Goal: Task Accomplishment & Management: Use online tool/utility

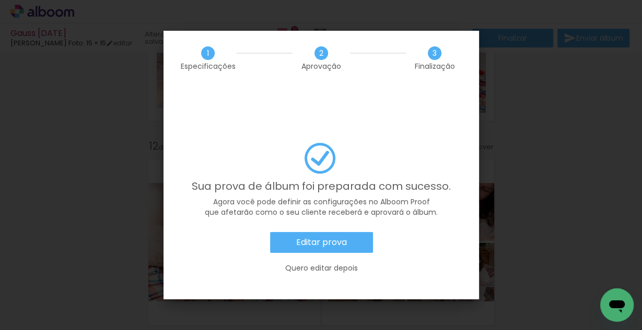
scroll to position [0, 1026]
click at [0, 0] on slot "Editar prova" at bounding box center [0, 0] width 0 height 0
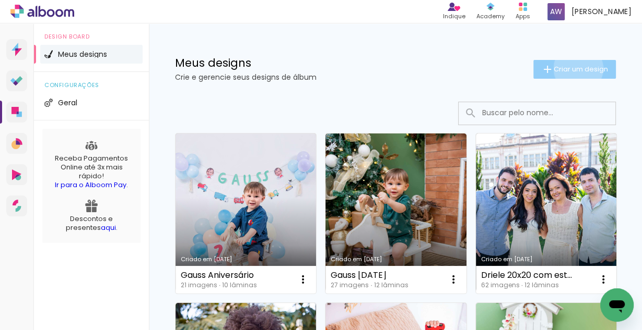
click at [570, 68] on span "Criar um design" at bounding box center [580, 69] width 54 height 7
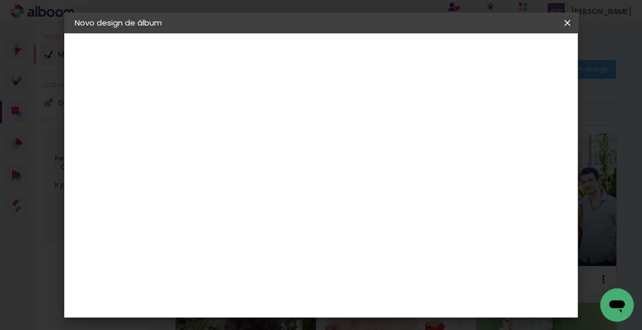
click at [245, 140] on input at bounding box center [245, 140] width 0 height 16
type input "[PERSON_NAME]"
type paper-input "[PERSON_NAME]"
click at [0, 0] on slot "Avançar" at bounding box center [0, 0] width 0 height 0
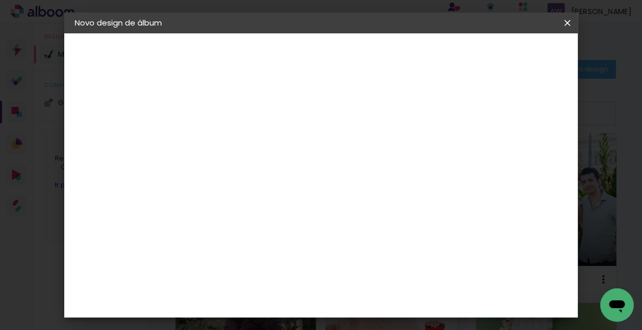
click at [0, 0] on slot "Avançar" at bounding box center [0, 0] width 0 height 0
click at [316, 274] on span "15 × 15" at bounding box center [291, 288] width 49 height 28
click at [0, 0] on slot "Avançar" at bounding box center [0, 0] width 0 height 0
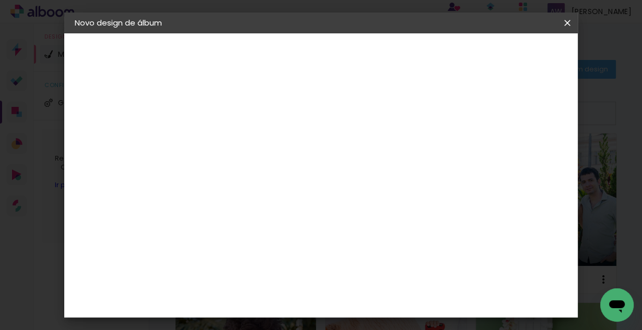
click at [430, 52] on span "Iniciar design" at bounding box center [418, 59] width 24 height 15
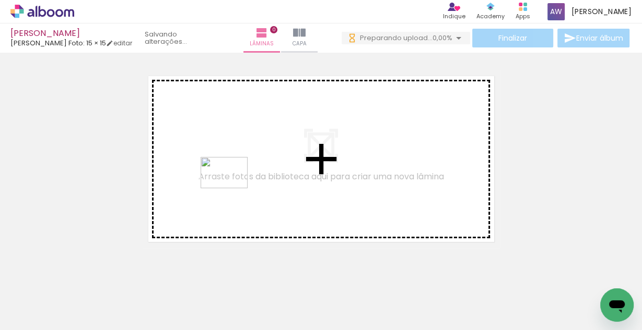
drag, startPoint x: 148, startPoint y: 282, endPoint x: 145, endPoint y: 294, distance: 12.4
click at [233, 188] on quentale-workspace at bounding box center [321, 165] width 642 height 330
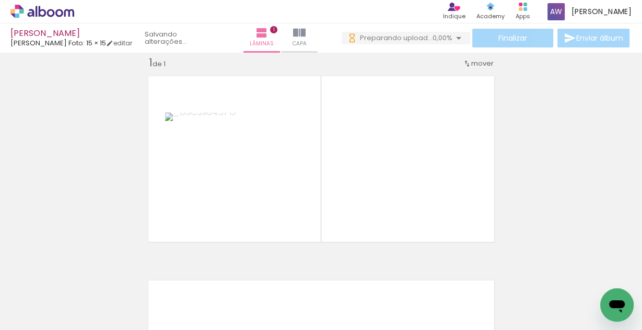
scroll to position [13, 0]
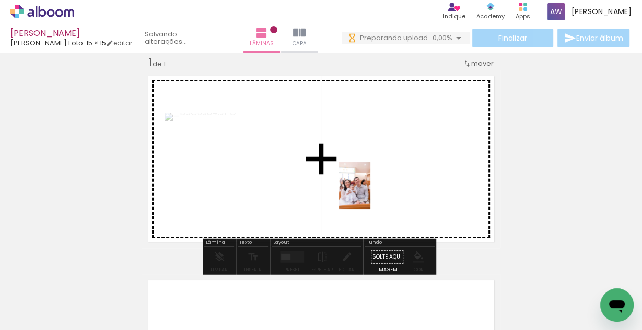
drag, startPoint x: 110, startPoint y: 311, endPoint x: 470, endPoint y: 193, distance: 379.0
click at [447, 181] on quentale-workspace at bounding box center [321, 165] width 642 height 330
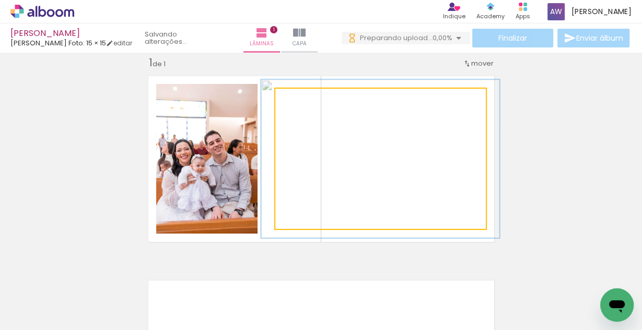
drag, startPoint x: 299, startPoint y: 99, endPoint x: 329, endPoint y: 148, distance: 57.2
type paper-slider "114"
click at [304, 100] on div at bounding box center [303, 99] width 17 height 17
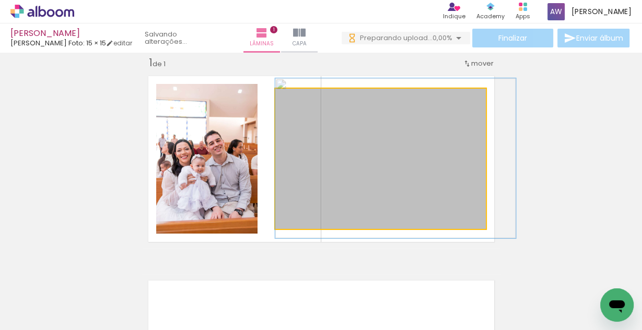
drag, startPoint x: 340, startPoint y: 162, endPoint x: 381, endPoint y: 161, distance: 40.7
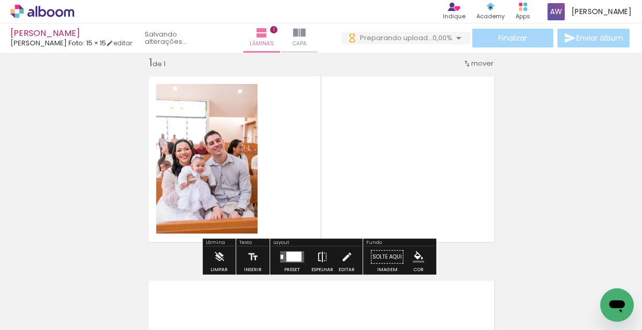
click at [323, 254] on iron-icon at bounding box center [321, 257] width 11 height 21
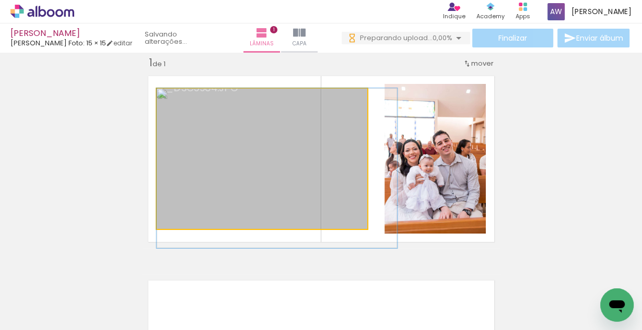
drag, startPoint x: 249, startPoint y: 128, endPoint x: 259, endPoint y: 138, distance: 14.4
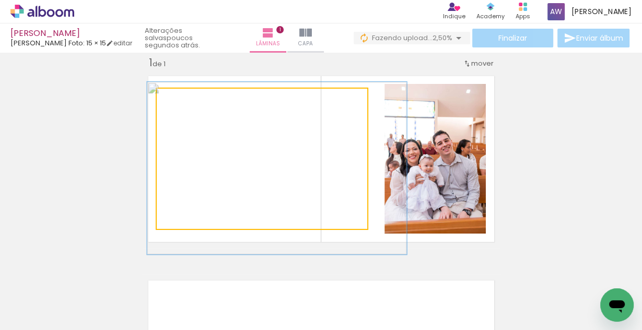
type paper-slider "124"
click at [188, 100] on div at bounding box center [189, 99] width 9 height 9
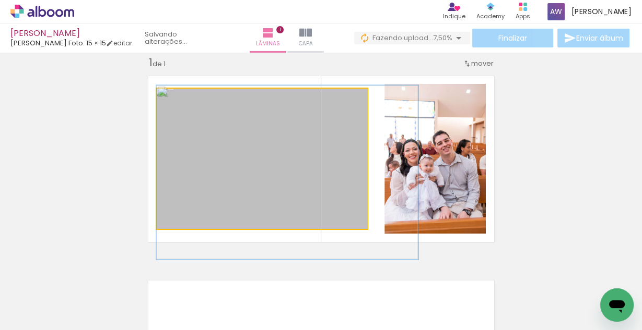
drag, startPoint x: 234, startPoint y: 148, endPoint x: 255, endPoint y: 152, distance: 21.3
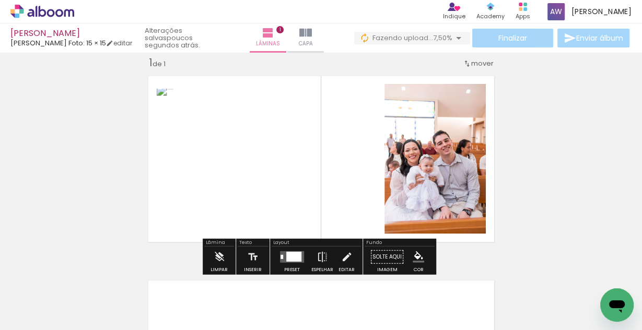
click at [449, 162] on quentale-photo at bounding box center [434, 159] width 101 height 150
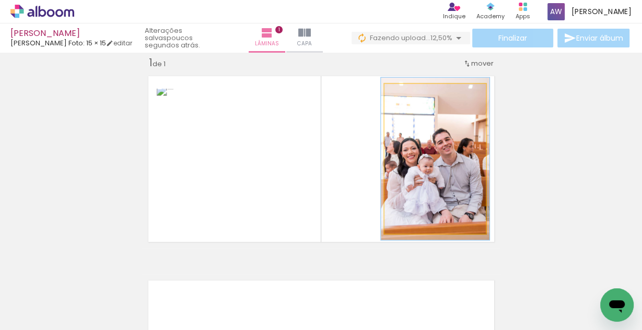
type paper-slider "107"
click at [407, 96] on div at bounding box center [410, 94] width 9 height 9
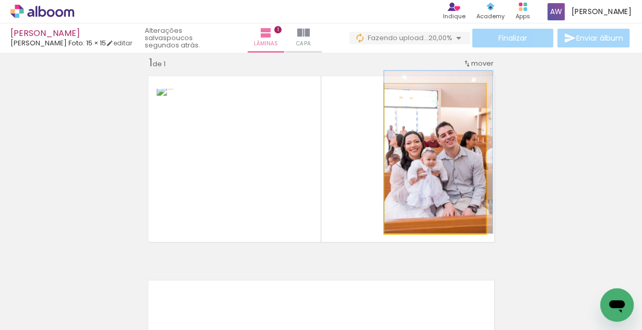
drag, startPoint x: 414, startPoint y: 148, endPoint x: 423, endPoint y: 136, distance: 15.4
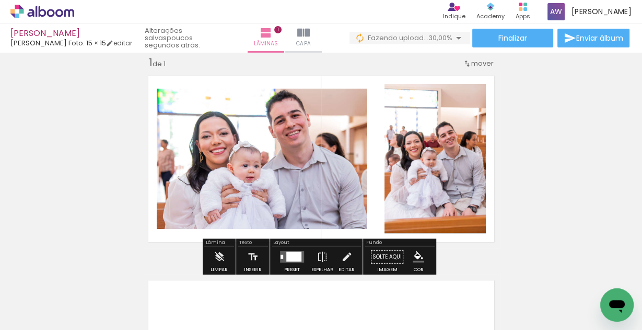
click at [521, 156] on div "Inserir lâmina 1 de 1" at bounding box center [321, 248] width 642 height 410
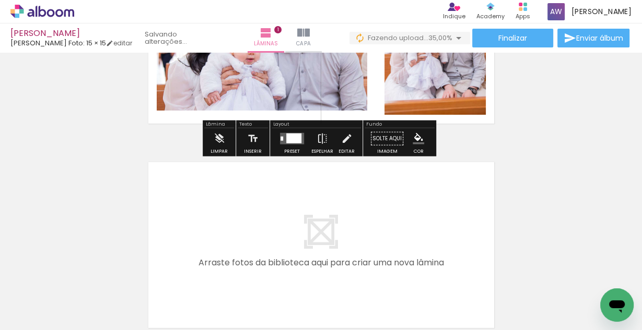
scroll to position [180, 0]
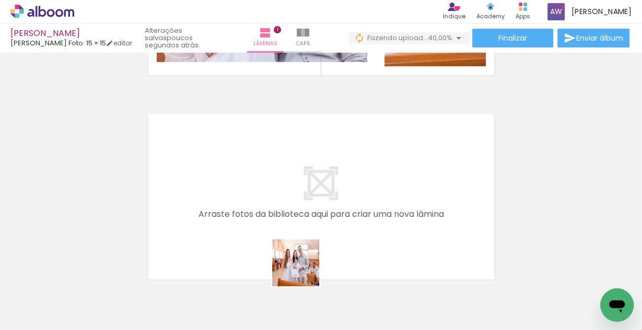
drag, startPoint x: 296, startPoint y: 299, endPoint x: 324, endPoint y: 174, distance: 127.8
click at [324, 174] on quentale-workspace at bounding box center [321, 165] width 642 height 330
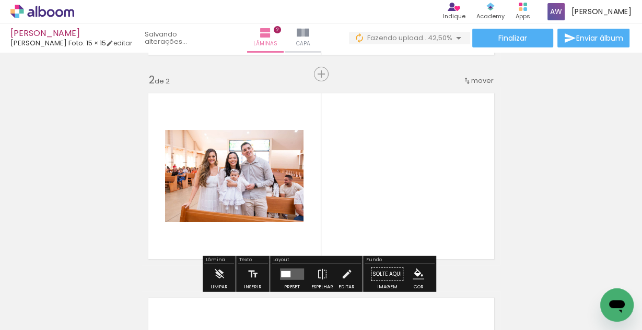
scroll to position [218, 0]
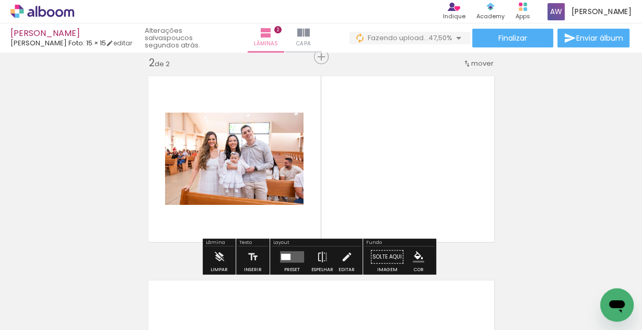
drag, startPoint x: 402, startPoint y: 299, endPoint x: 407, endPoint y: 157, distance: 142.1
click at [409, 157] on quentale-workspace at bounding box center [321, 165] width 642 height 330
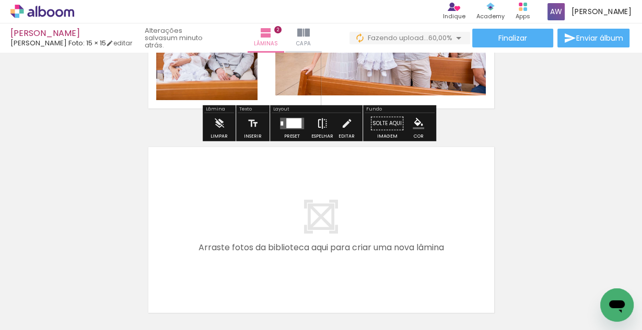
scroll to position [418, 0]
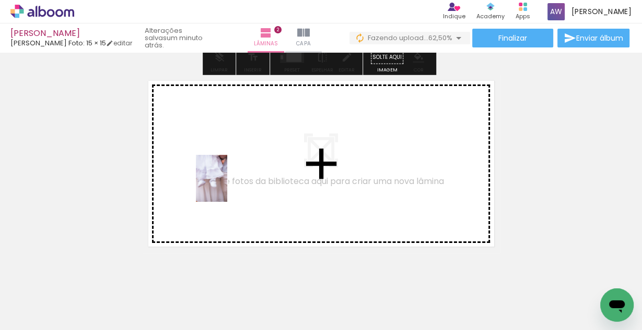
drag, startPoint x: 221, startPoint y: 287, endPoint x: 227, endPoint y: 186, distance: 100.9
click at [227, 186] on quentale-workspace at bounding box center [321, 165] width 642 height 330
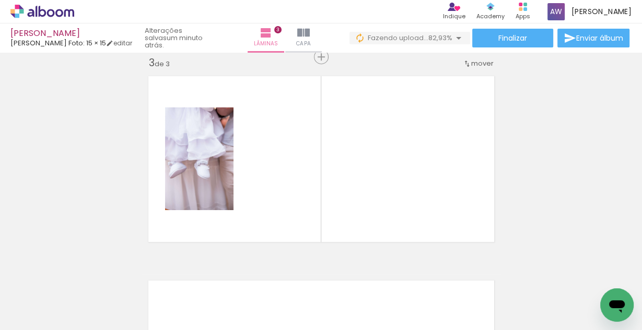
scroll to position [0, 1844]
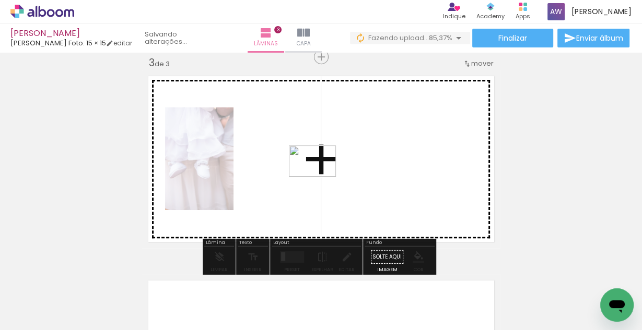
drag, startPoint x: 587, startPoint y: 286, endPoint x: 250, endPoint y: 145, distance: 366.0
click at [272, 162] on quentale-workspace at bounding box center [321, 165] width 642 height 330
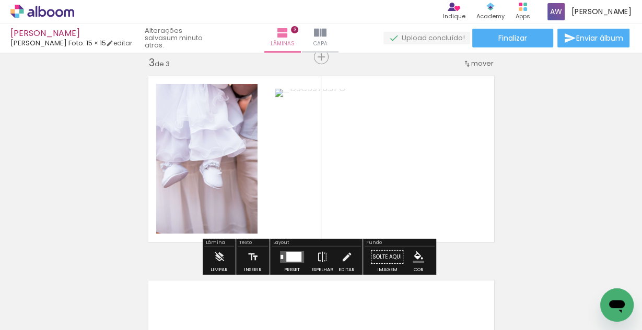
scroll to position [0, 1899]
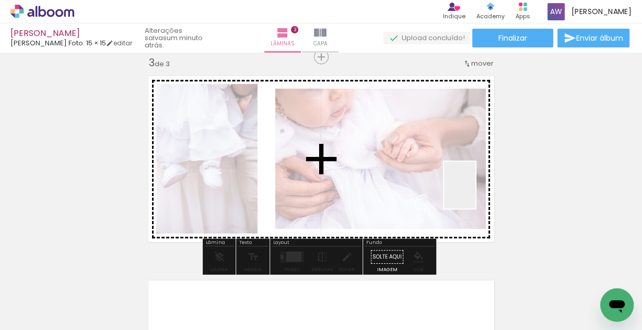
drag, startPoint x: 603, startPoint y: 282, endPoint x: 441, endPoint y: 160, distance: 202.9
click at [472, 189] on quentale-workspace at bounding box center [321, 165] width 642 height 330
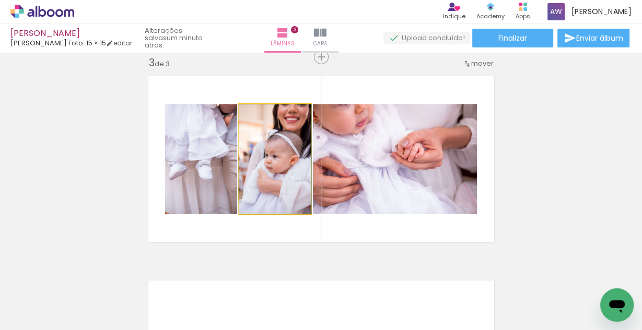
drag, startPoint x: 253, startPoint y: 167, endPoint x: 207, endPoint y: 161, distance: 45.8
click at [0, 0] on slot at bounding box center [0, 0] width 0 height 0
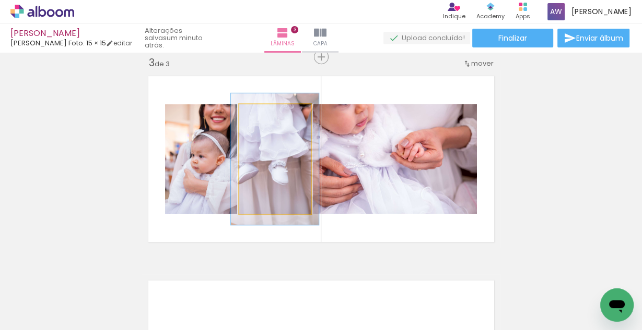
drag, startPoint x: 263, startPoint y: 114, endPoint x: 268, endPoint y: 114, distance: 5.7
type paper-slider "120"
click at [268, 114] on div at bounding box center [268, 115] width 17 height 17
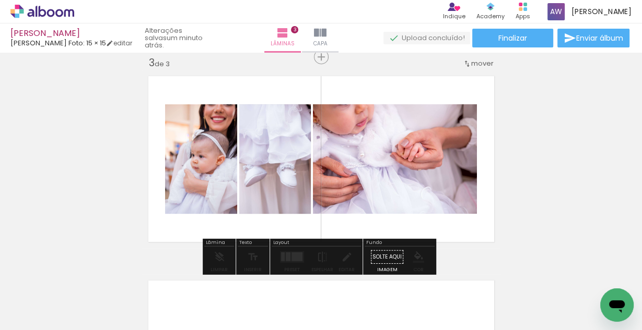
drag, startPoint x: 272, startPoint y: 162, endPoint x: 292, endPoint y: 165, distance: 20.0
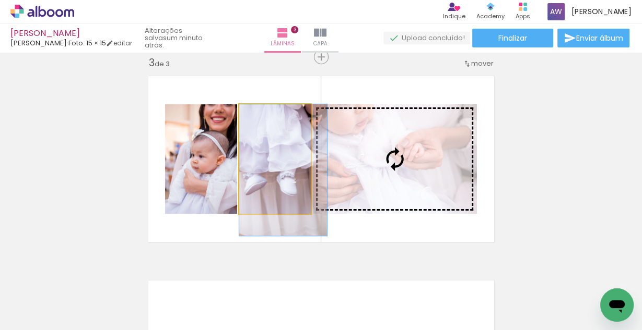
drag, startPoint x: 293, startPoint y: 164, endPoint x: 310, endPoint y: 185, distance: 26.4
click at [0, 0] on slot at bounding box center [0, 0] width 0 height 0
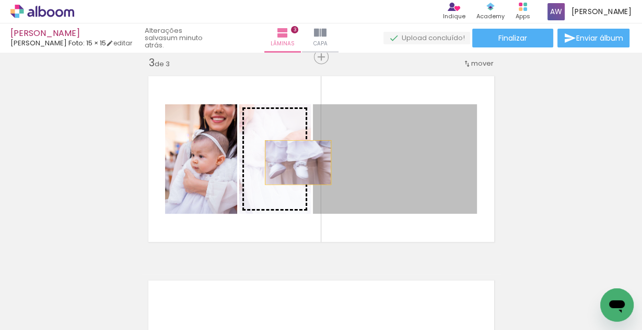
drag, startPoint x: 366, startPoint y: 169, endPoint x: 294, endPoint y: 162, distance: 72.4
click at [0, 0] on slot at bounding box center [0, 0] width 0 height 0
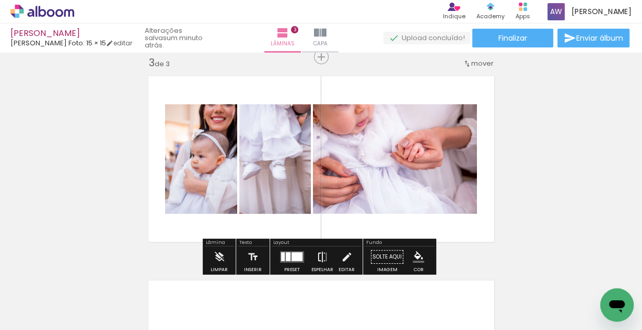
click at [318, 256] on iron-icon at bounding box center [321, 257] width 11 height 21
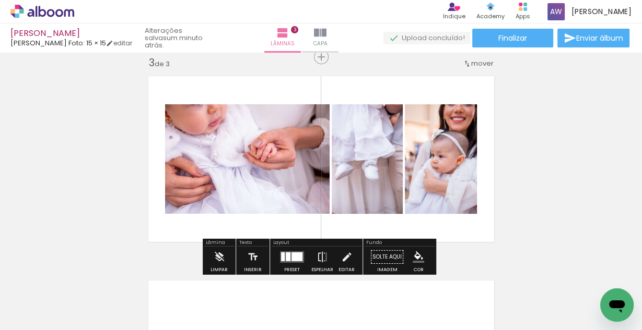
click at [255, 81] on quentale-layouter at bounding box center [321, 159] width 358 height 179
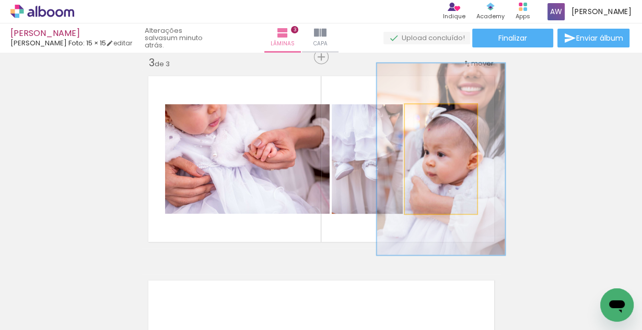
drag, startPoint x: 425, startPoint y: 114, endPoint x: 449, endPoint y: 114, distance: 24.0
type paper-slider "175"
click at [449, 114] on div at bounding box center [451, 115] width 9 height 9
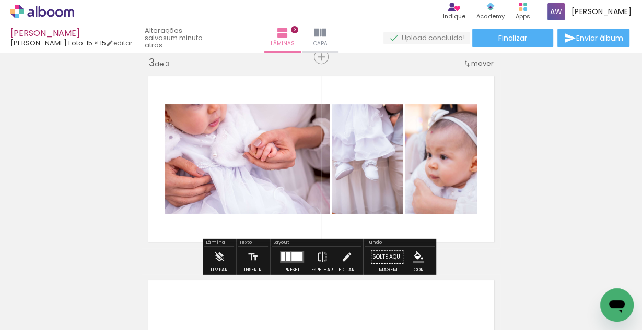
click at [522, 180] on div "Inserir lâmina 1 de 3 Inserir lâmina 2 de 3 Inserir lâmina 3 de 3" at bounding box center [321, 43] width 642 height 819
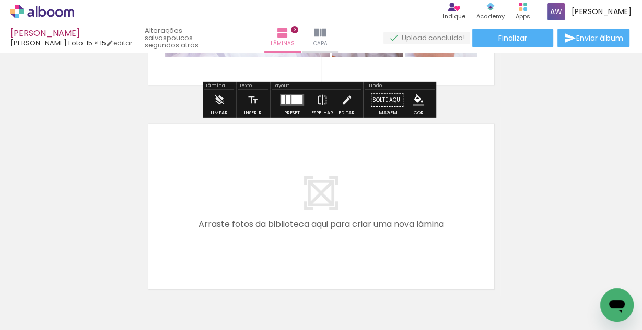
scroll to position [585, 0]
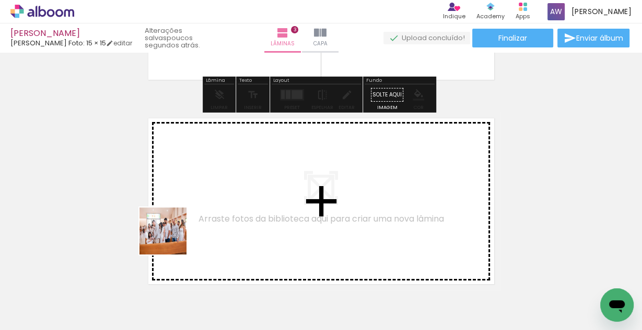
drag, startPoint x: 141, startPoint y: 290, endPoint x: 234, endPoint y: 201, distance: 128.1
click at [234, 201] on quentale-workspace at bounding box center [321, 165] width 642 height 330
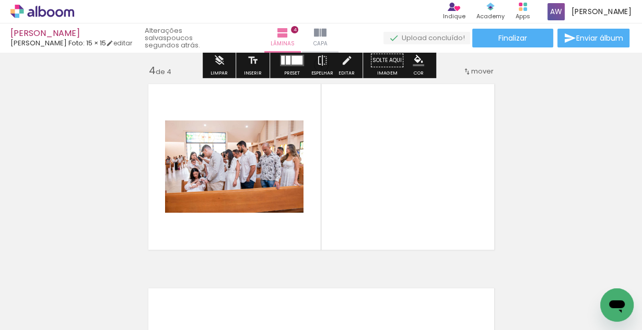
scroll to position [627, 0]
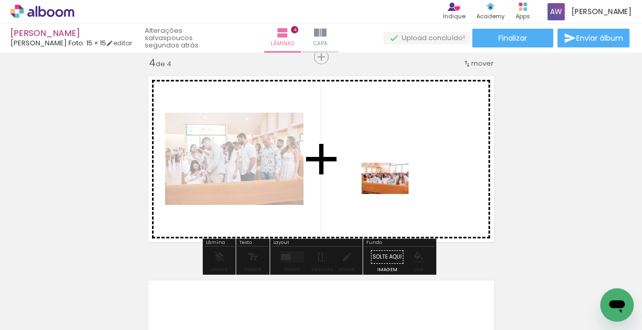
drag, startPoint x: 264, startPoint y: 304, endPoint x: 397, endPoint y: 185, distance: 178.2
click at [397, 185] on quentale-workspace at bounding box center [321, 165] width 642 height 330
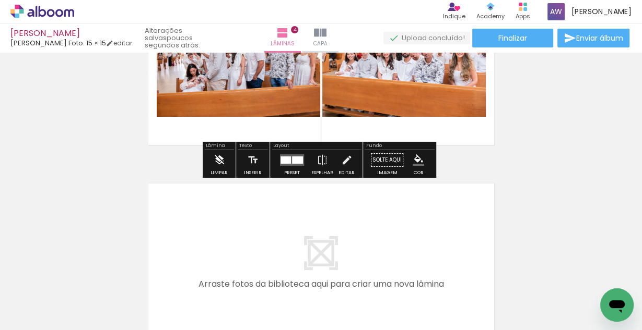
scroll to position [669, 0]
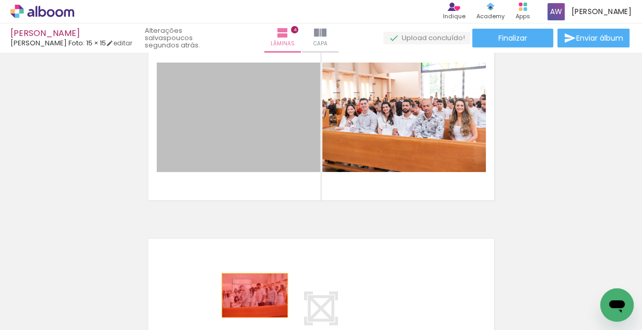
drag, startPoint x: 241, startPoint y: 133, endPoint x: 251, endPoint y: 295, distance: 163.2
click at [251, 295] on quentale-workspace at bounding box center [321, 165] width 642 height 330
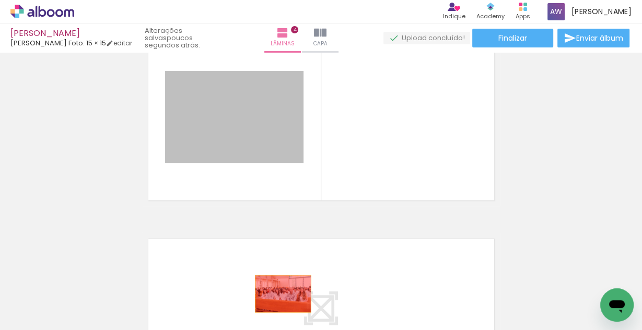
drag, startPoint x: 251, startPoint y: 108, endPoint x: 276, endPoint y: 299, distance: 192.2
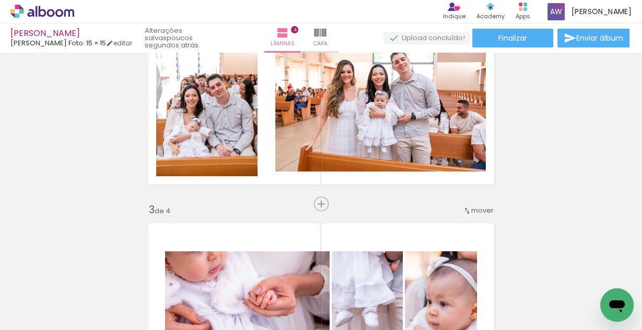
scroll to position [209, 0]
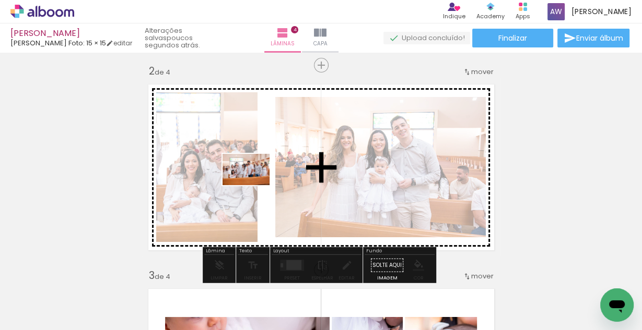
drag, startPoint x: 156, startPoint y: 299, endPoint x: 259, endPoint y: 181, distance: 157.2
click at [259, 181] on quentale-workspace at bounding box center [321, 165] width 642 height 330
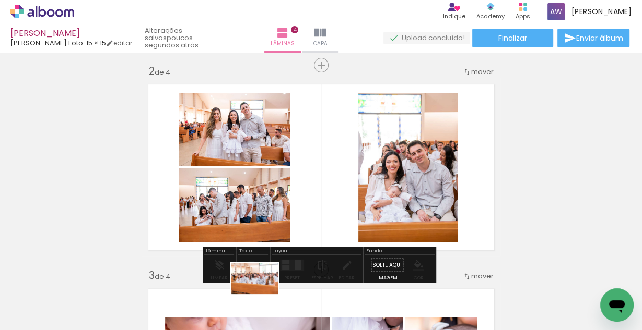
click at [262, 294] on div at bounding box center [255, 295] width 52 height 34
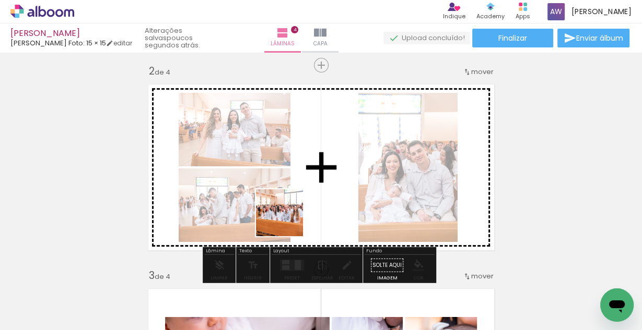
drag, startPoint x: 267, startPoint y: 292, endPoint x: 307, endPoint y: 194, distance: 106.3
click at [305, 200] on quentale-workspace at bounding box center [321, 165] width 642 height 330
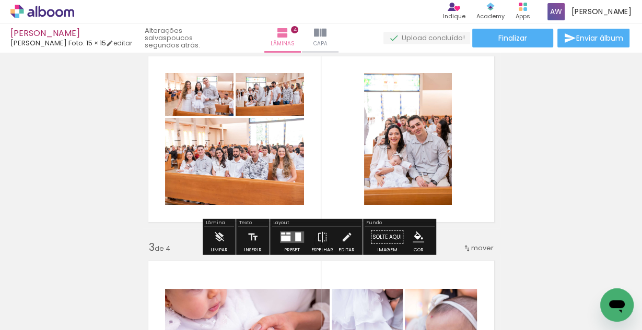
scroll to position [251, 0]
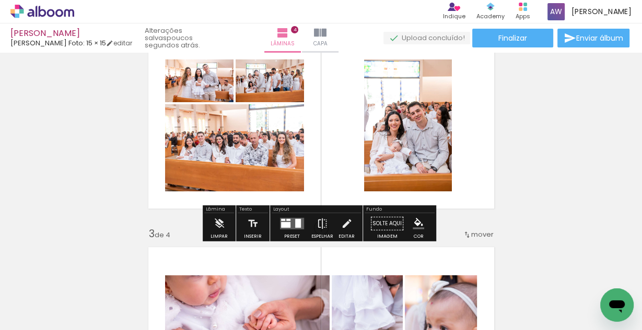
click at [290, 226] on quentale-layouter at bounding box center [292, 223] width 24 height 11
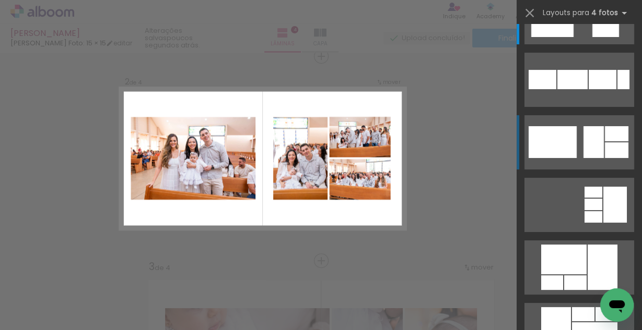
scroll to position [218, 0]
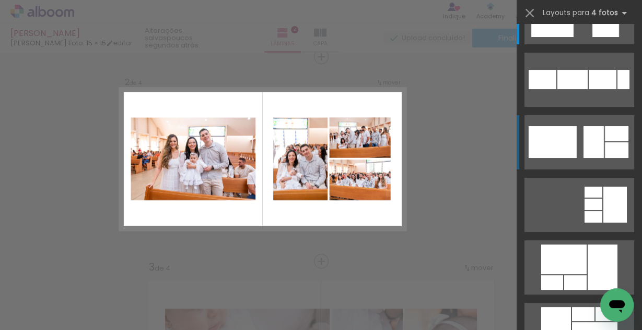
click at [551, 9] on div at bounding box center [541, 3] width 20 height 13
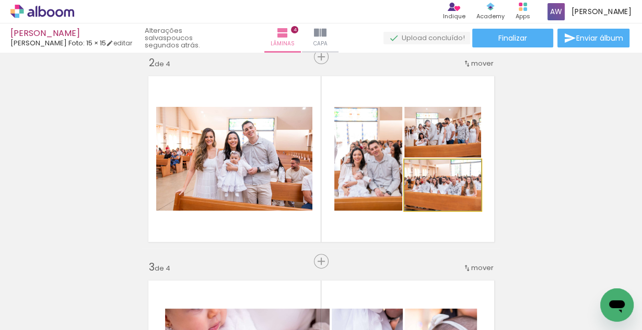
drag, startPoint x: 466, startPoint y: 184, endPoint x: 316, endPoint y: 165, distance: 151.0
click at [327, 168] on quentale-layouter at bounding box center [321, 159] width 358 height 179
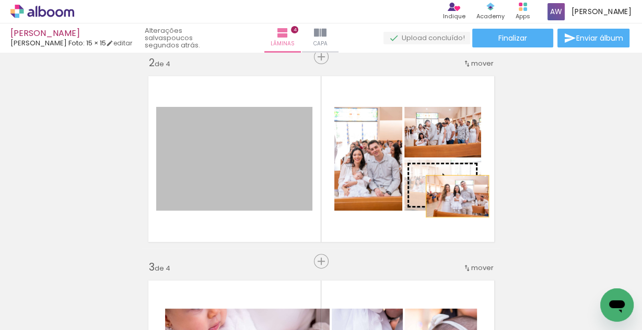
drag, startPoint x: 286, startPoint y: 171, endPoint x: 455, endPoint y: 192, distance: 170.9
click at [0, 0] on slot at bounding box center [0, 0] width 0 height 0
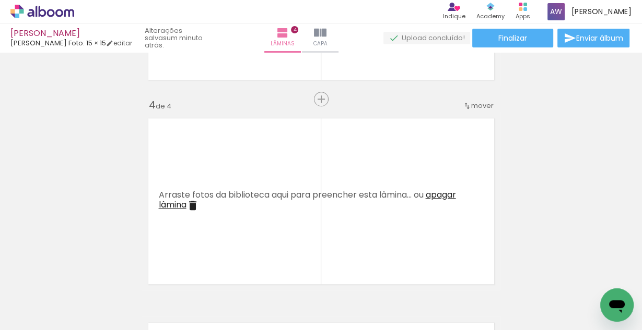
scroll to position [594, 0]
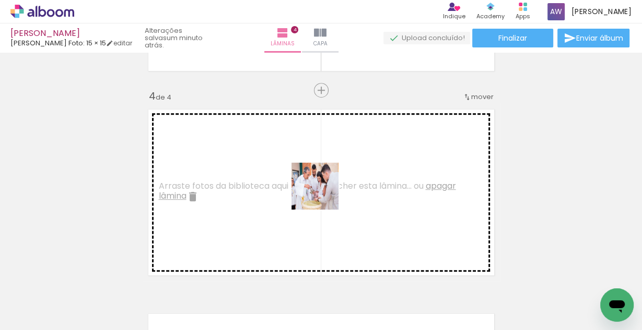
drag, startPoint x: 329, startPoint y: 217, endPoint x: 318, endPoint y: 194, distance: 25.7
click at [320, 192] on quentale-workspace at bounding box center [321, 165] width 642 height 330
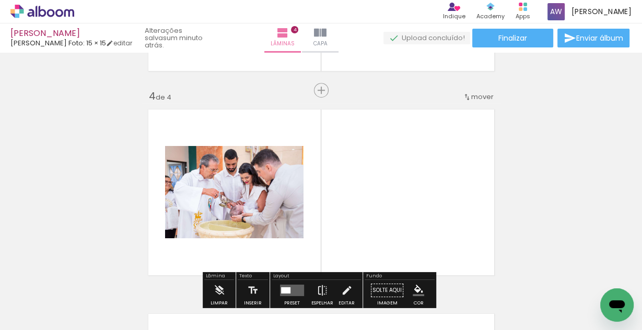
drag, startPoint x: 374, startPoint y: 285, endPoint x: 393, endPoint y: 202, distance: 85.2
click at [393, 202] on quentale-workspace at bounding box center [321, 165] width 642 height 330
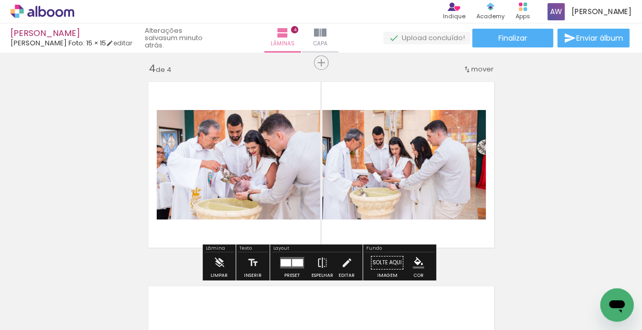
scroll to position [635, 0]
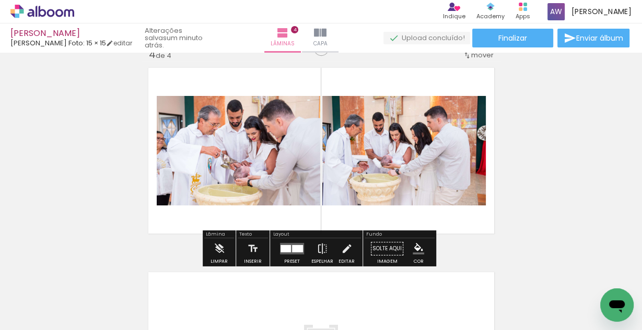
click at [287, 250] on div at bounding box center [285, 248] width 10 height 7
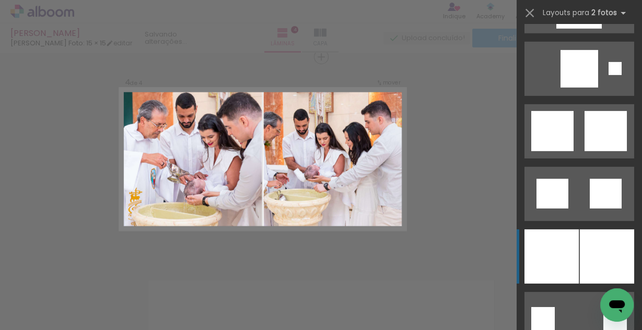
scroll to position [2673, 0]
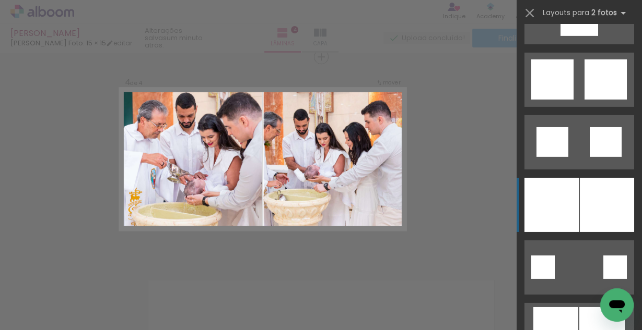
click at [573, 199] on div at bounding box center [551, 205] width 54 height 54
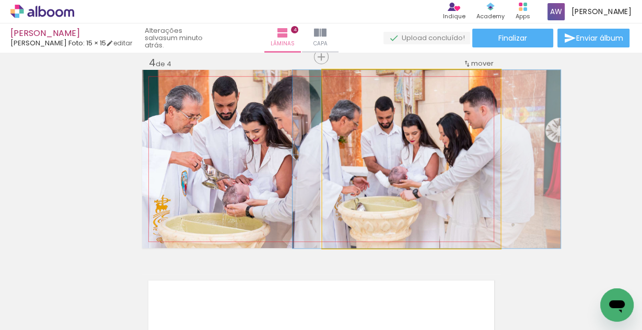
drag, startPoint x: 390, startPoint y: 159, endPoint x: 406, endPoint y: 160, distance: 15.1
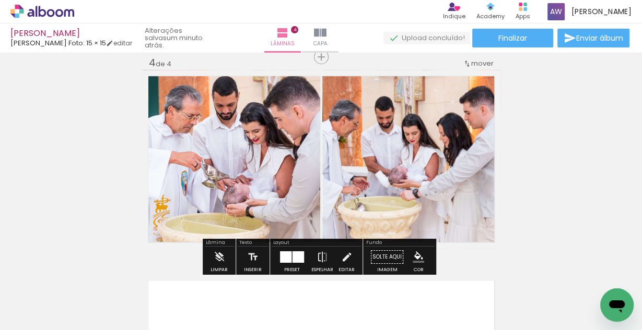
click at [294, 262] on div at bounding box center [297, 257] width 11 height 11
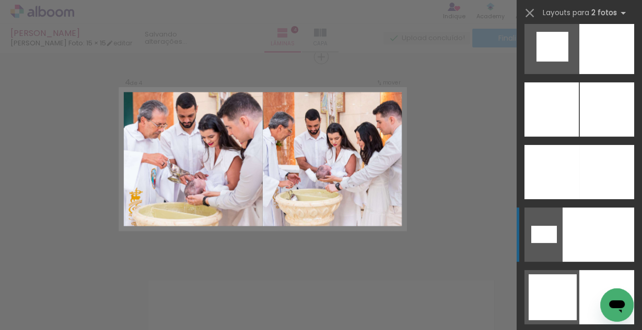
scroll to position [3320, 0]
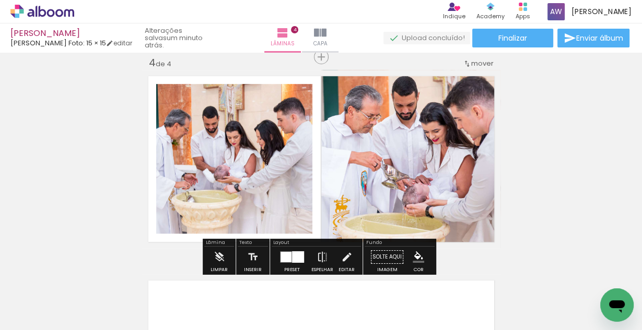
drag, startPoint x: 351, startPoint y: 160, endPoint x: 268, endPoint y: 150, distance: 84.2
click at [0, 0] on slot at bounding box center [0, 0] width 0 height 0
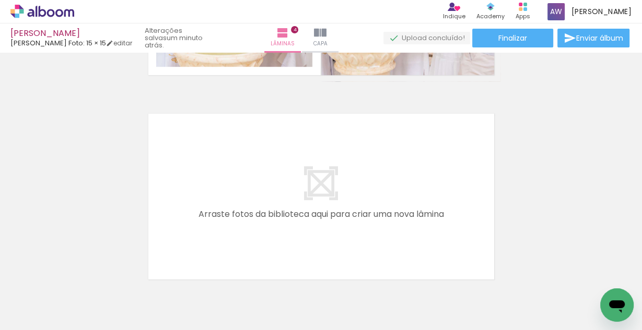
scroll to position [0, 423]
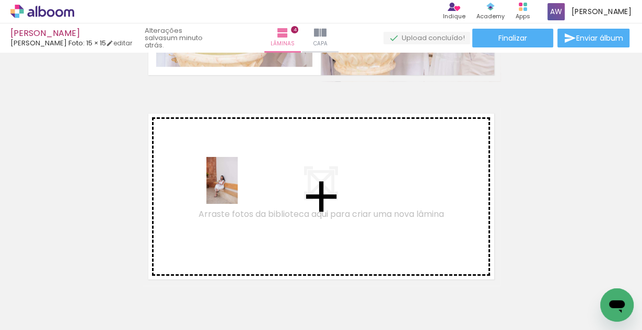
drag, startPoint x: 203, startPoint y: 281, endPoint x: 238, endPoint y: 188, distance: 98.6
click at [238, 188] on quentale-workspace at bounding box center [321, 165] width 642 height 330
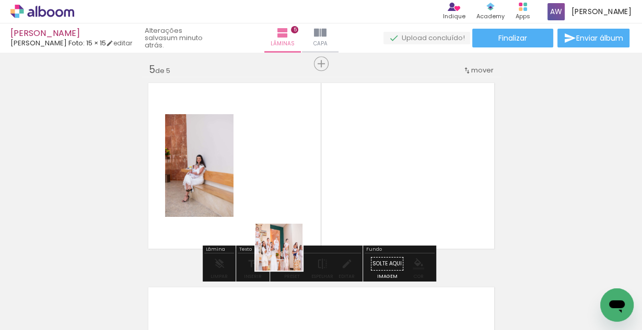
scroll to position [832, 0]
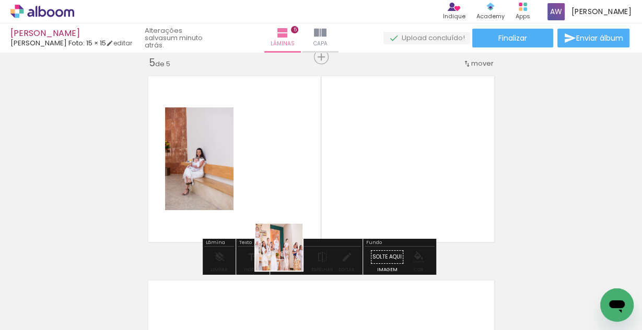
drag, startPoint x: 275, startPoint y: 282, endPoint x: 306, endPoint y: 176, distance: 110.1
click at [306, 176] on quentale-workspace at bounding box center [321, 165] width 642 height 330
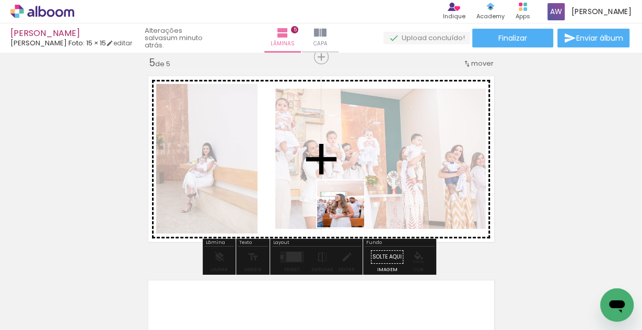
drag, startPoint x: 333, startPoint y: 301, endPoint x: 350, endPoint y: 206, distance: 97.0
click at [340, 198] on quentale-workspace at bounding box center [321, 165] width 642 height 330
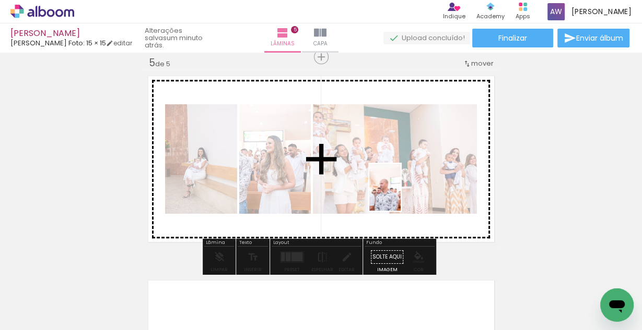
drag, startPoint x: 388, startPoint y: 295, endPoint x: 407, endPoint y: 181, distance: 116.3
click at [405, 184] on quentale-workspace at bounding box center [321, 165] width 642 height 330
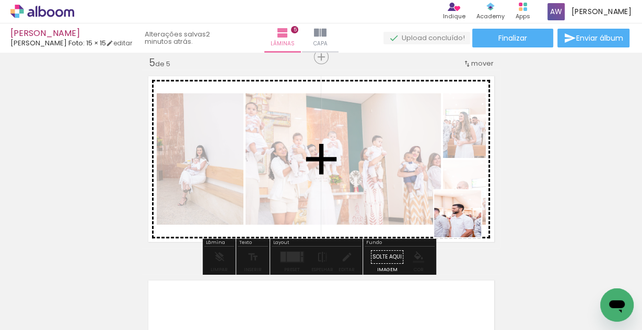
drag, startPoint x: 465, startPoint y: 252, endPoint x: 453, endPoint y: 190, distance: 63.4
click at [461, 209] on quentale-workspace at bounding box center [321, 165] width 642 height 330
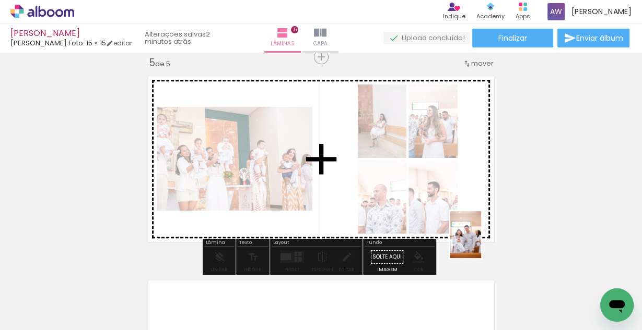
drag, startPoint x: 499, startPoint y: 307, endPoint x: 440, endPoint y: 185, distance: 135.9
click at [443, 192] on quentale-workspace at bounding box center [321, 165] width 642 height 330
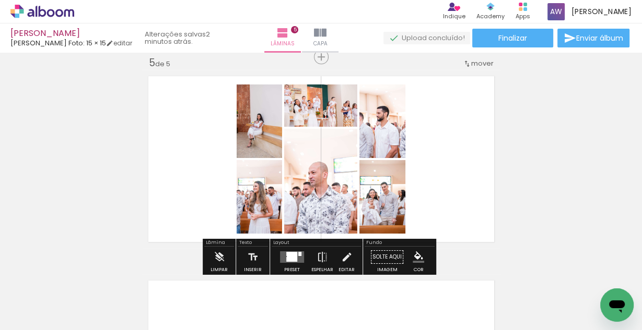
click at [294, 255] on div at bounding box center [292, 257] width 10 height 9
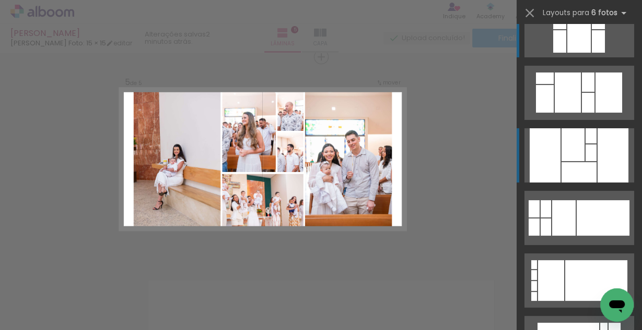
scroll to position [42, 0]
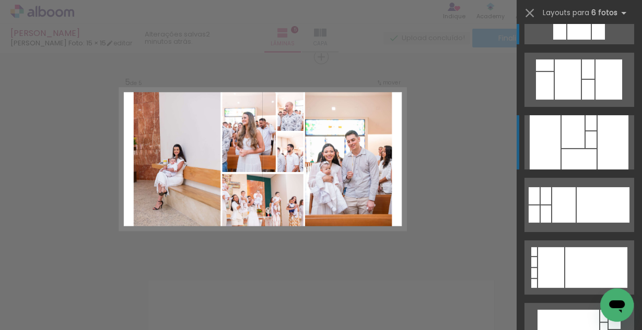
click at [574, 143] on div at bounding box center [572, 131] width 23 height 33
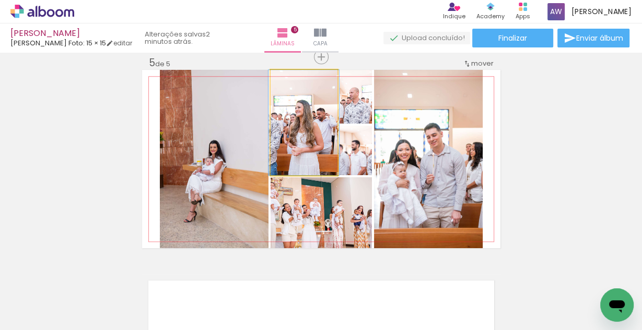
click at [296, 131] on quentale-photo at bounding box center [303, 122] width 67 height 105
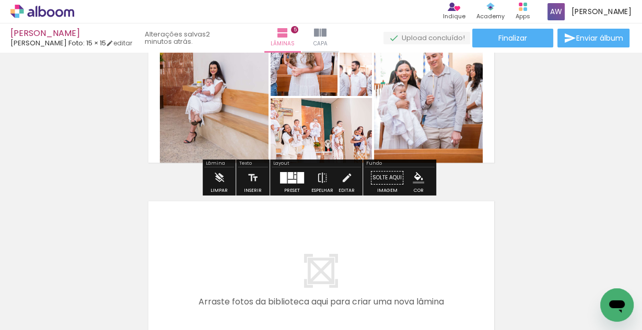
scroll to position [915, 0]
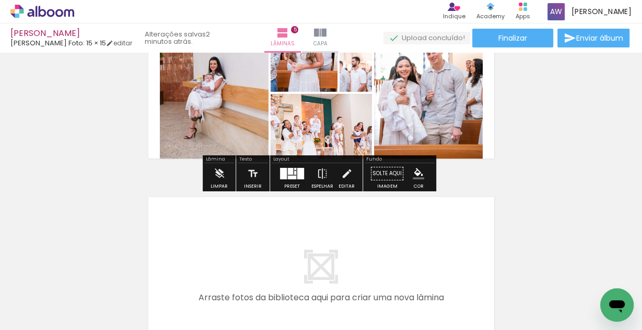
click at [289, 174] on quentale-layouter at bounding box center [292, 173] width 24 height 11
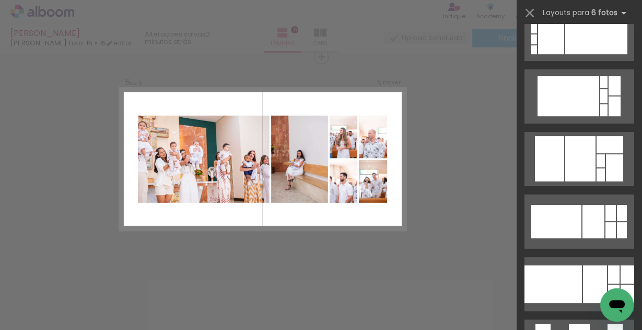
scroll to position [376, 0]
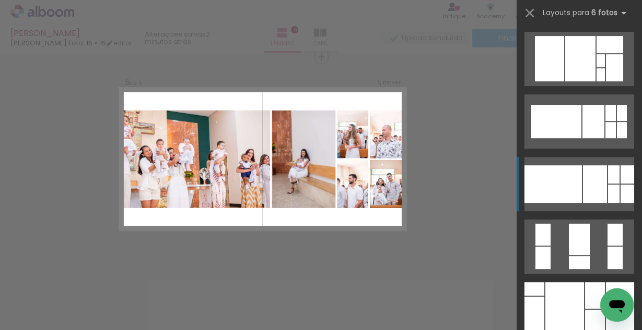
click at [562, 180] on div at bounding box center [552, 184] width 57 height 38
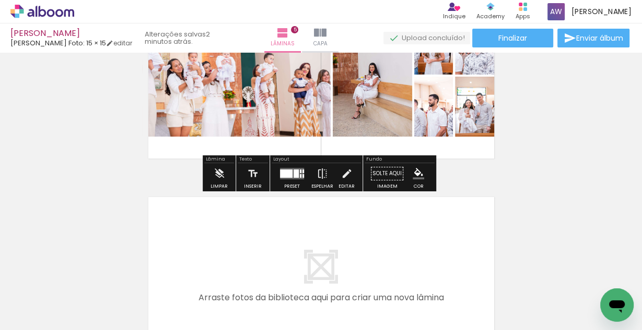
scroll to position [0, 774]
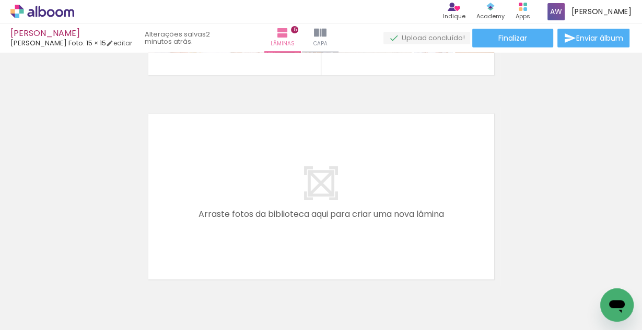
drag, startPoint x: 218, startPoint y: 288, endPoint x: 249, endPoint y: 180, distance: 112.5
click at [249, 180] on quentale-workspace at bounding box center [321, 165] width 642 height 330
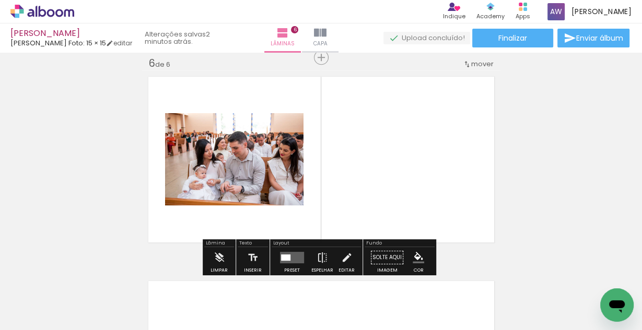
scroll to position [1036, 0]
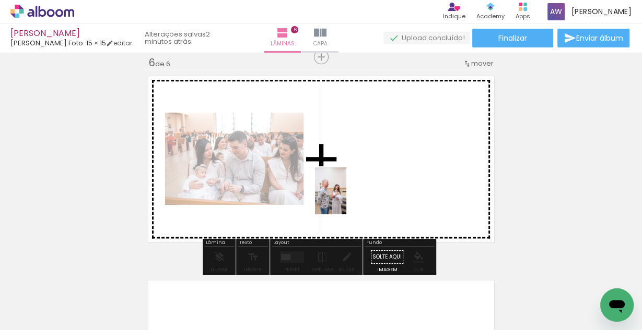
drag, startPoint x: 276, startPoint y: 310, endPoint x: 363, endPoint y: 183, distance: 153.5
click at [354, 193] on quentale-workspace at bounding box center [321, 165] width 642 height 330
click at [362, 184] on quentale-layouter at bounding box center [321, 159] width 358 height 179
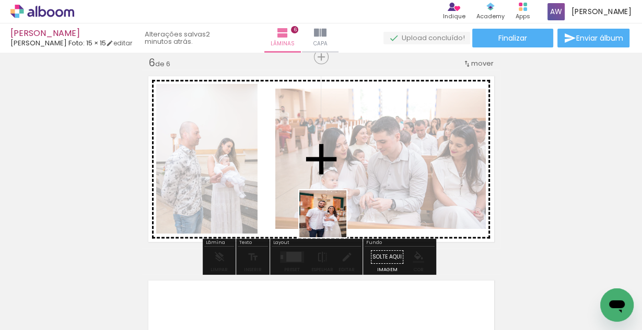
drag, startPoint x: 333, startPoint y: 291, endPoint x: 279, endPoint y: 180, distance: 123.5
click at [279, 183] on quentale-workspace at bounding box center [321, 165] width 642 height 330
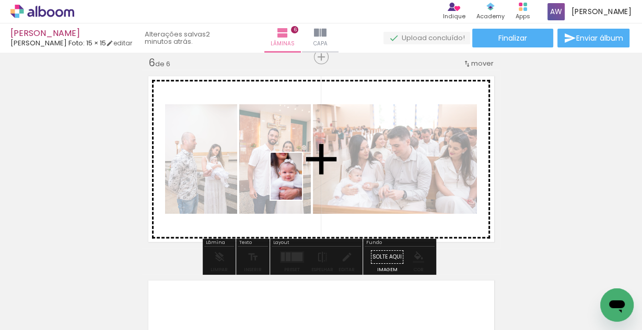
drag, startPoint x: 389, startPoint y: 298, endPoint x: 302, endPoint y: 184, distance: 142.9
click at [302, 184] on quentale-workspace at bounding box center [321, 165] width 642 height 330
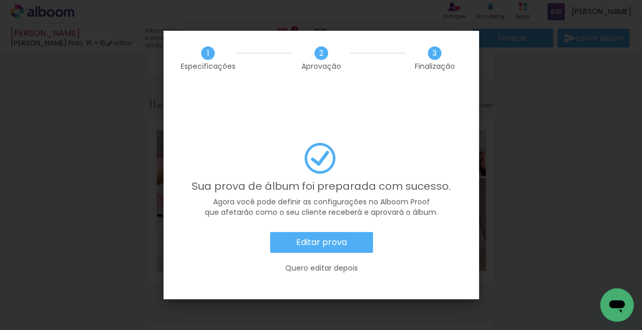
scroll to position [0, 1659]
